Goal: Find specific page/section

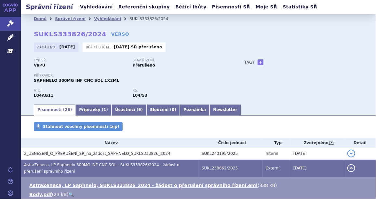
scroll to position [59, 0]
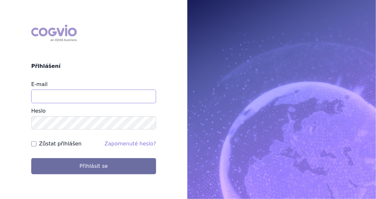
click at [72, 92] on input "E-mail" at bounding box center [93, 97] width 125 height 14
type input "[EMAIL_ADDRESS][PERSON_NAME][DOMAIN_NAME]"
click at [34, 143] on input "Zůstat přihlášen" at bounding box center [33, 144] width 5 height 5
checkbox input "true"
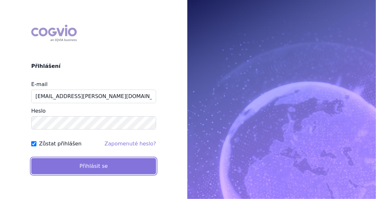
click at [81, 165] on button "Přihlásit se" at bounding box center [93, 166] width 125 height 16
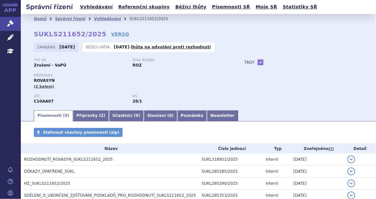
scroll to position [151, 0]
